Goal: Task Accomplishment & Management: Manage account settings

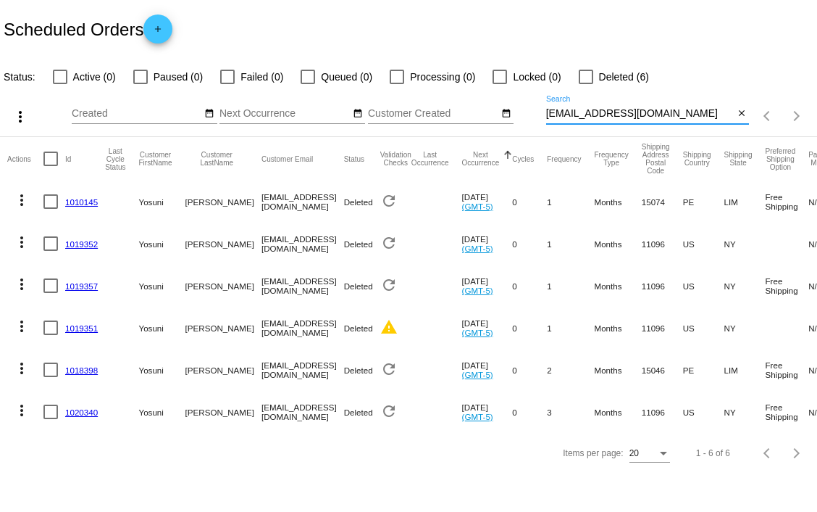
click at [706, 117] on input "[EMAIL_ADDRESS][DOMAIN_NAME]" at bounding box center [640, 114] width 188 height 12
paste input "robertpeyser"
type input "[EMAIL_ADDRESS][DOMAIN_NAME]"
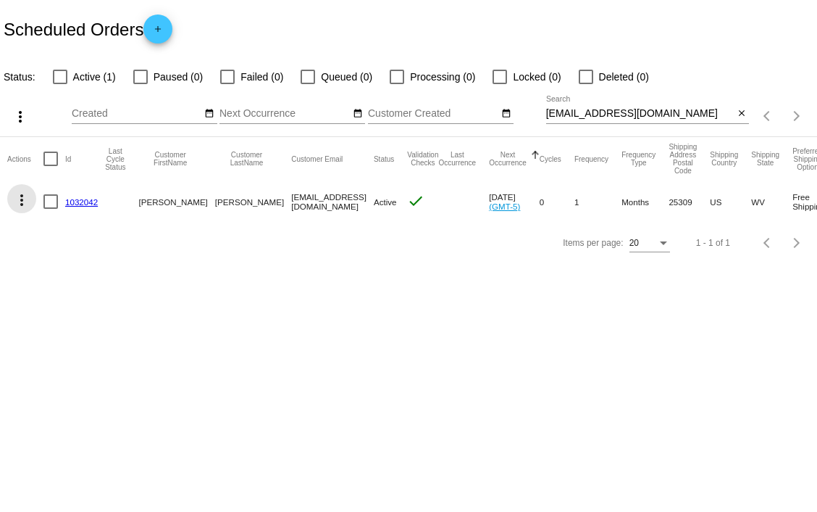
click at [22, 201] on mat-icon "more_vert" at bounding box center [21, 199] width 17 height 17
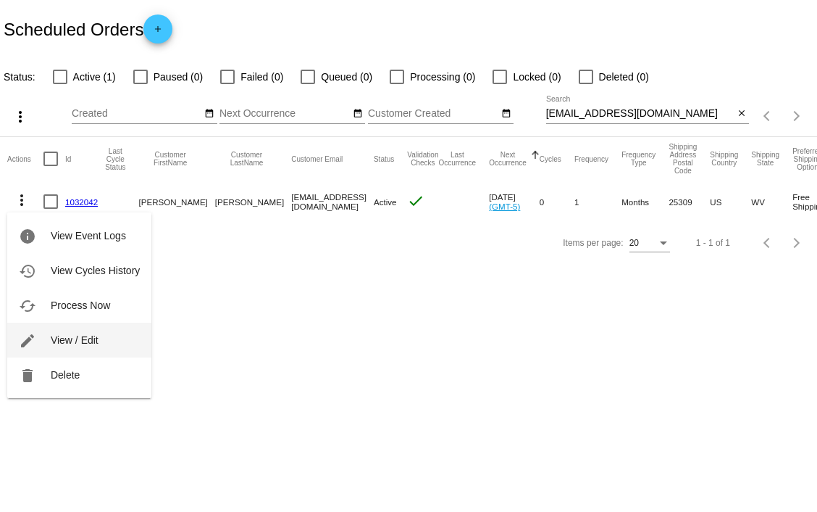
click at [83, 338] on span "View / Edit" at bounding box center [75, 340] width 48 height 12
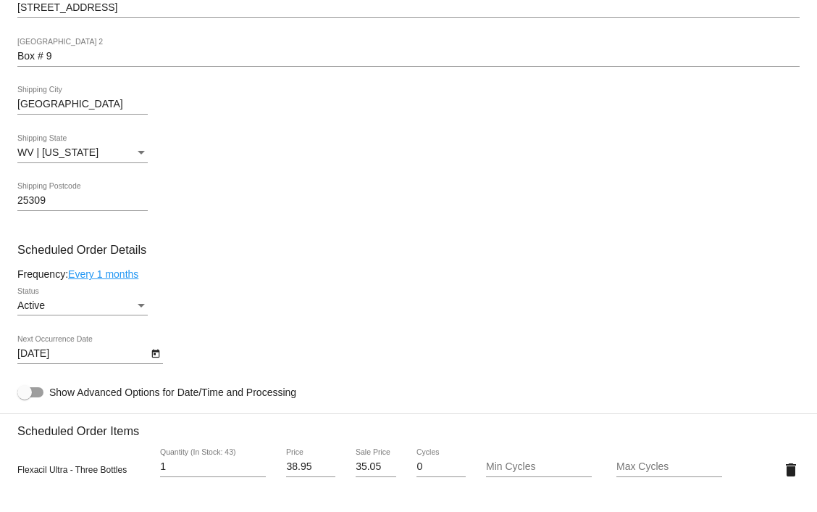
scroll to position [506, 0]
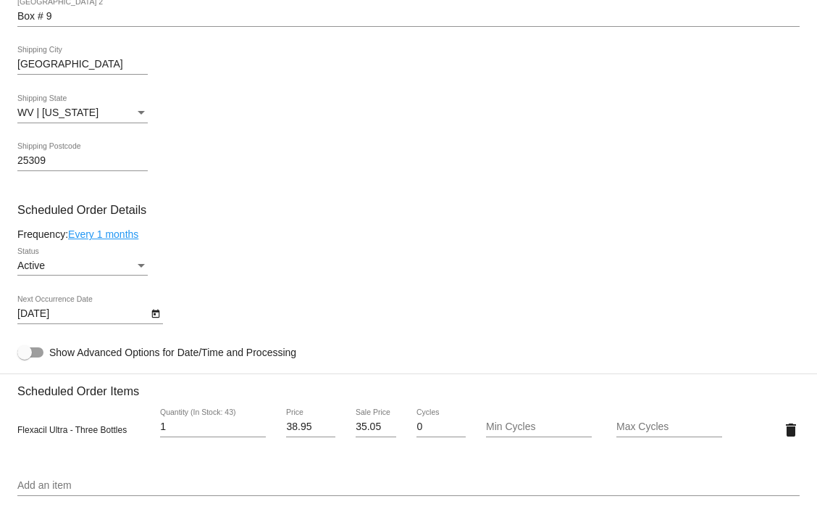
click at [120, 236] on link "Every 1 months" at bounding box center [103, 234] width 70 height 12
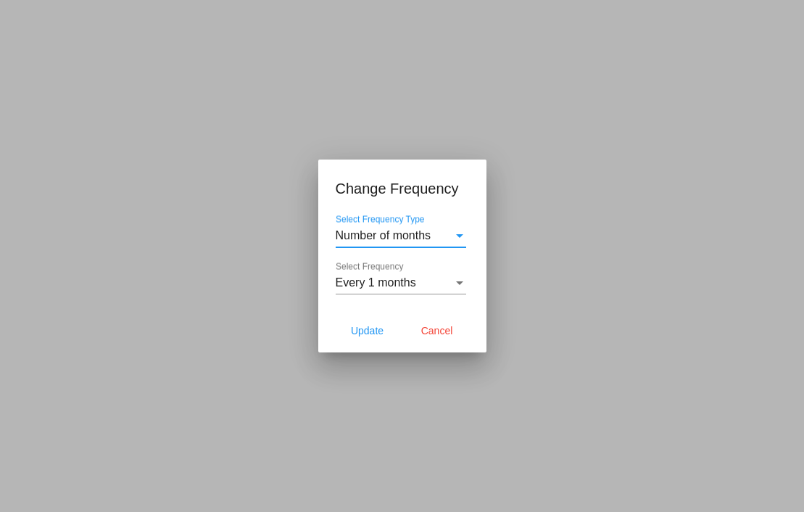
click at [435, 275] on div "Every 1 months Select Frequency" at bounding box center [400, 278] width 130 height 33
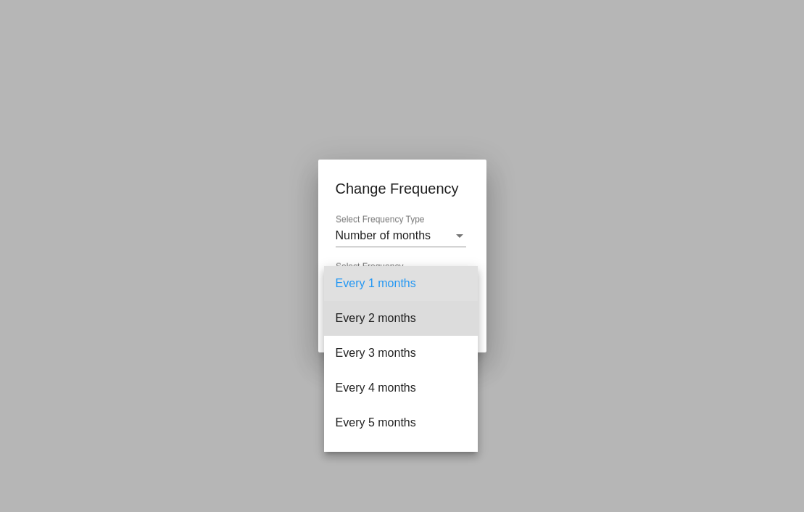
click at [412, 317] on span "Every 2 months" at bounding box center [400, 318] width 130 height 35
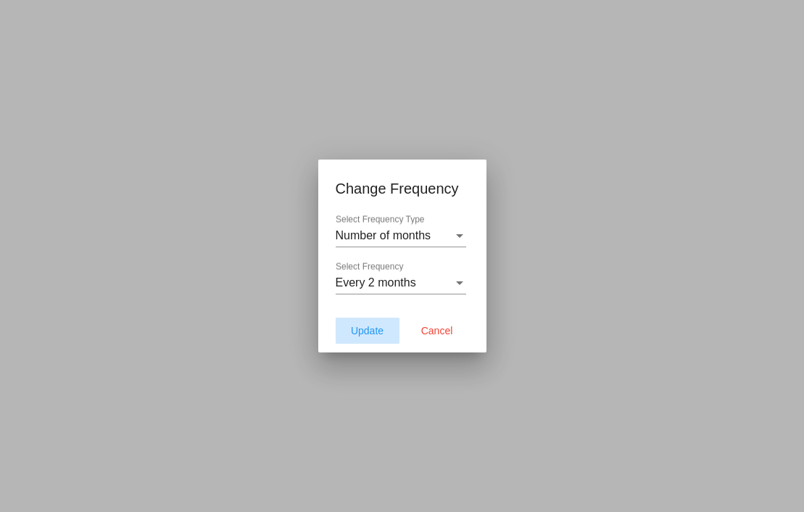
click at [369, 333] on span "Update" at bounding box center [367, 331] width 33 height 12
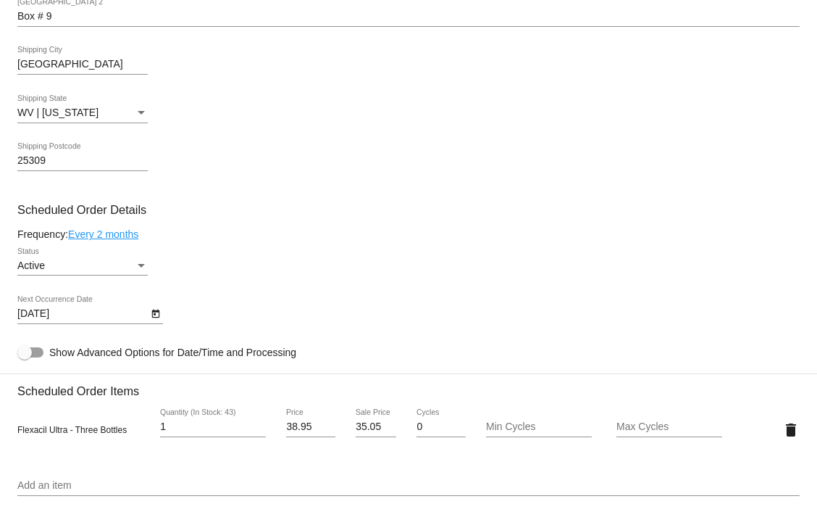
type input "[DATE]"
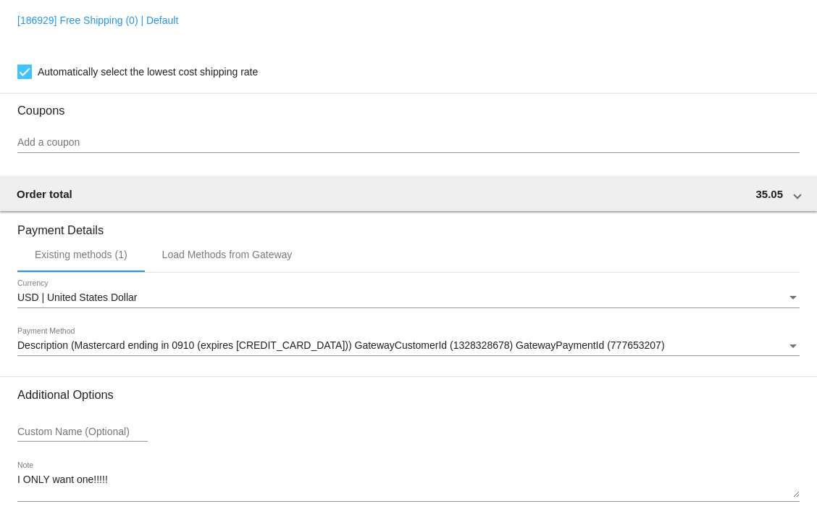
scroll to position [1118, 0]
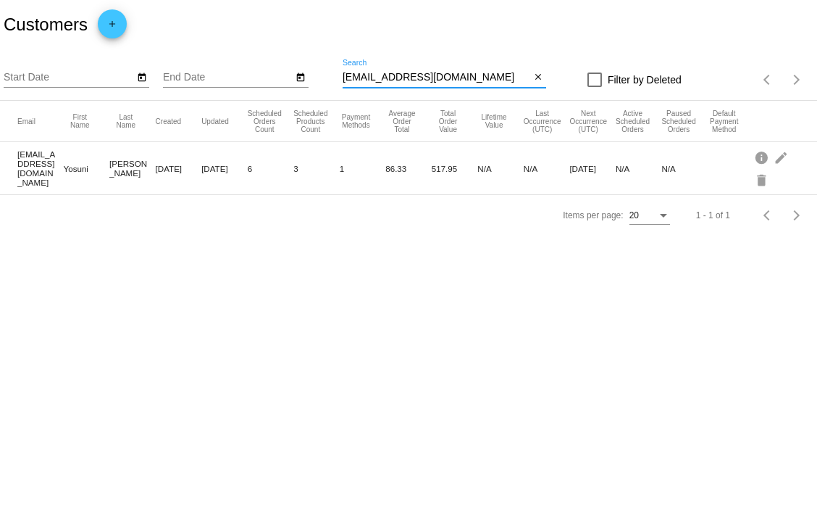
click at [400, 75] on input "[EMAIL_ADDRESS][DOMAIN_NAME]" at bounding box center [437, 78] width 188 height 12
paste input "robertpeyser"
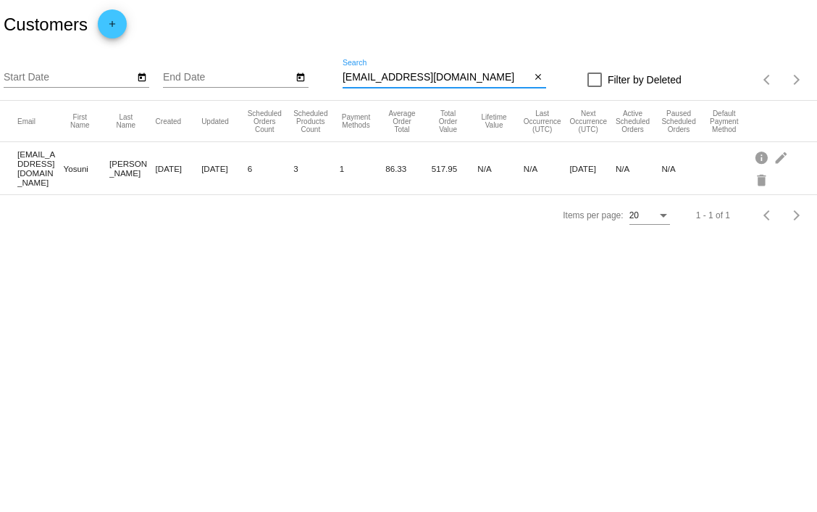
type input "[EMAIL_ADDRESS][DOMAIN_NAME]"
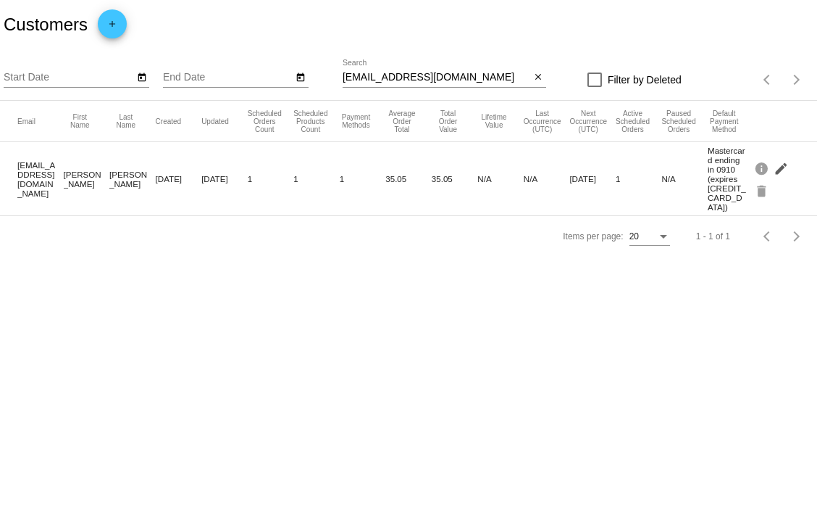
click at [781, 157] on mat-icon "edit" at bounding box center [782, 168] width 17 height 22
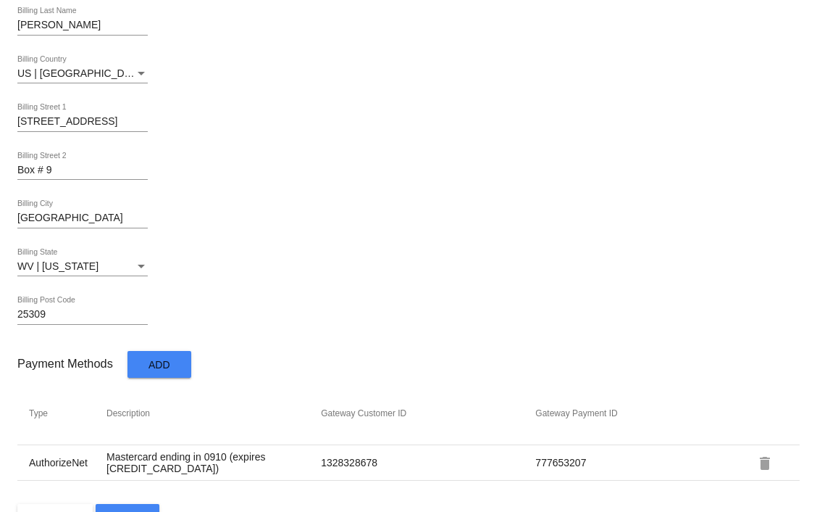
scroll to position [787, 0]
